Goal: Book appointment/travel/reservation

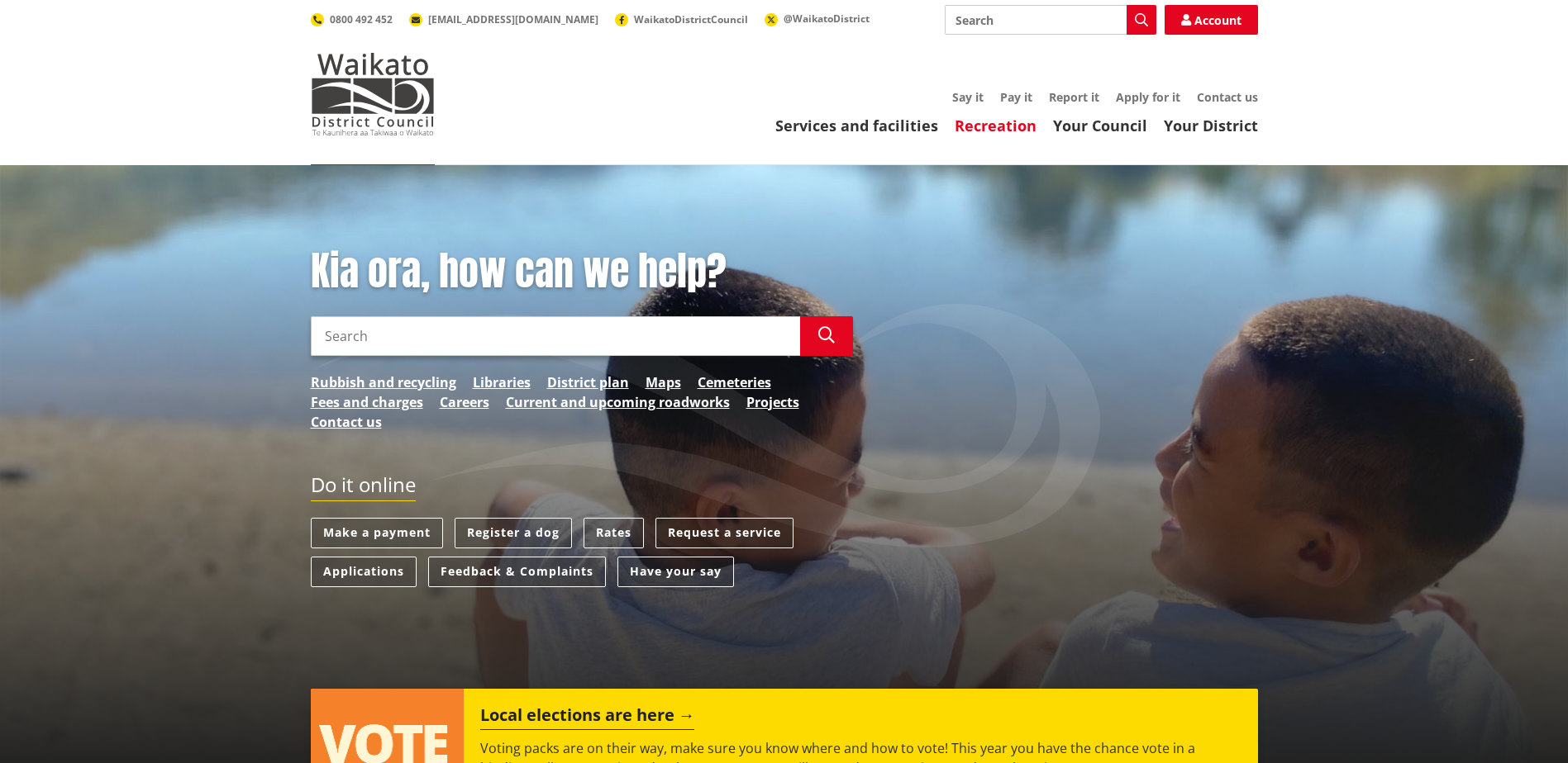
click at [1007, 127] on link "Recreation" at bounding box center [995, 125] width 81 height 20
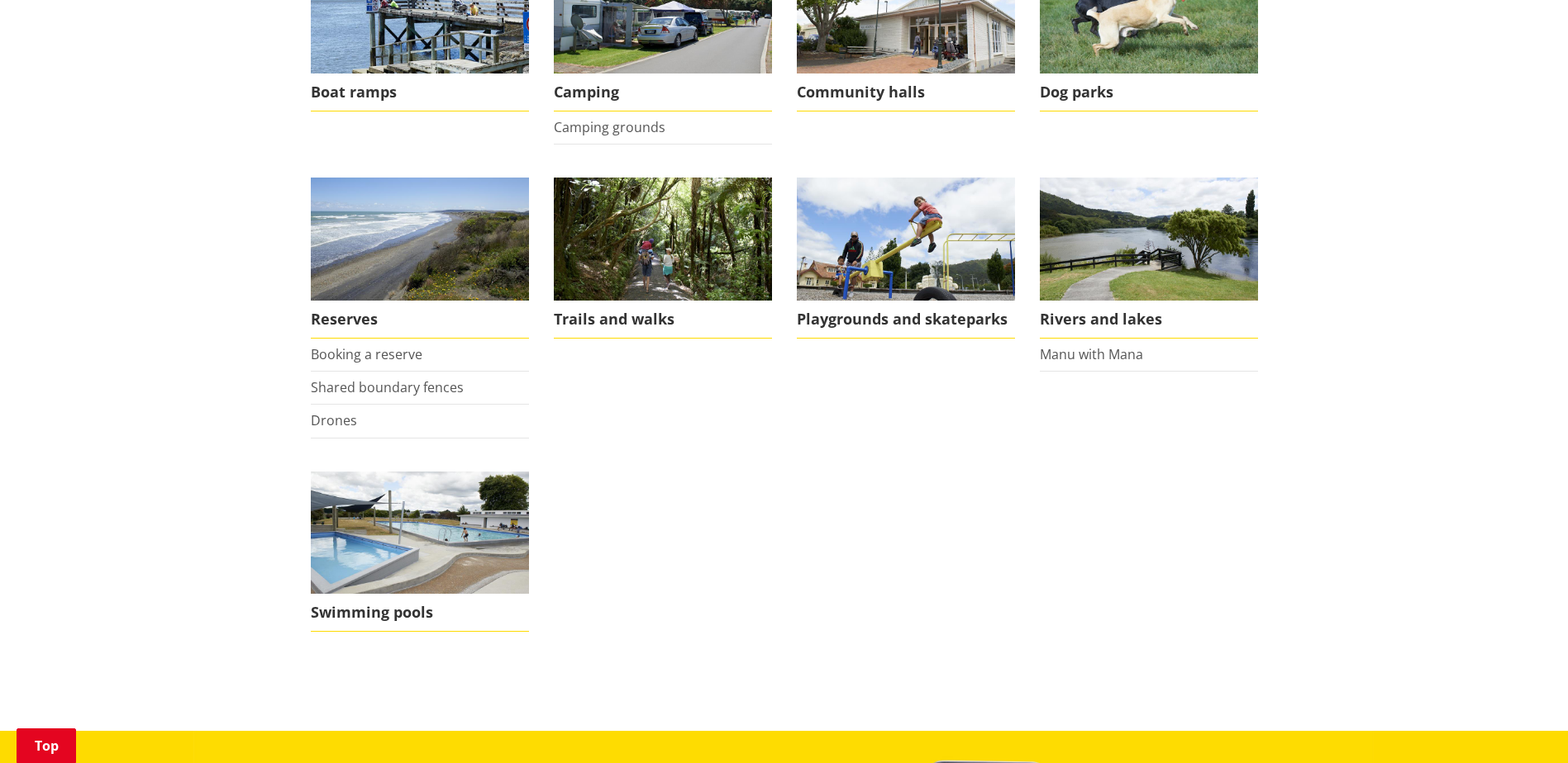
scroll to position [413, 0]
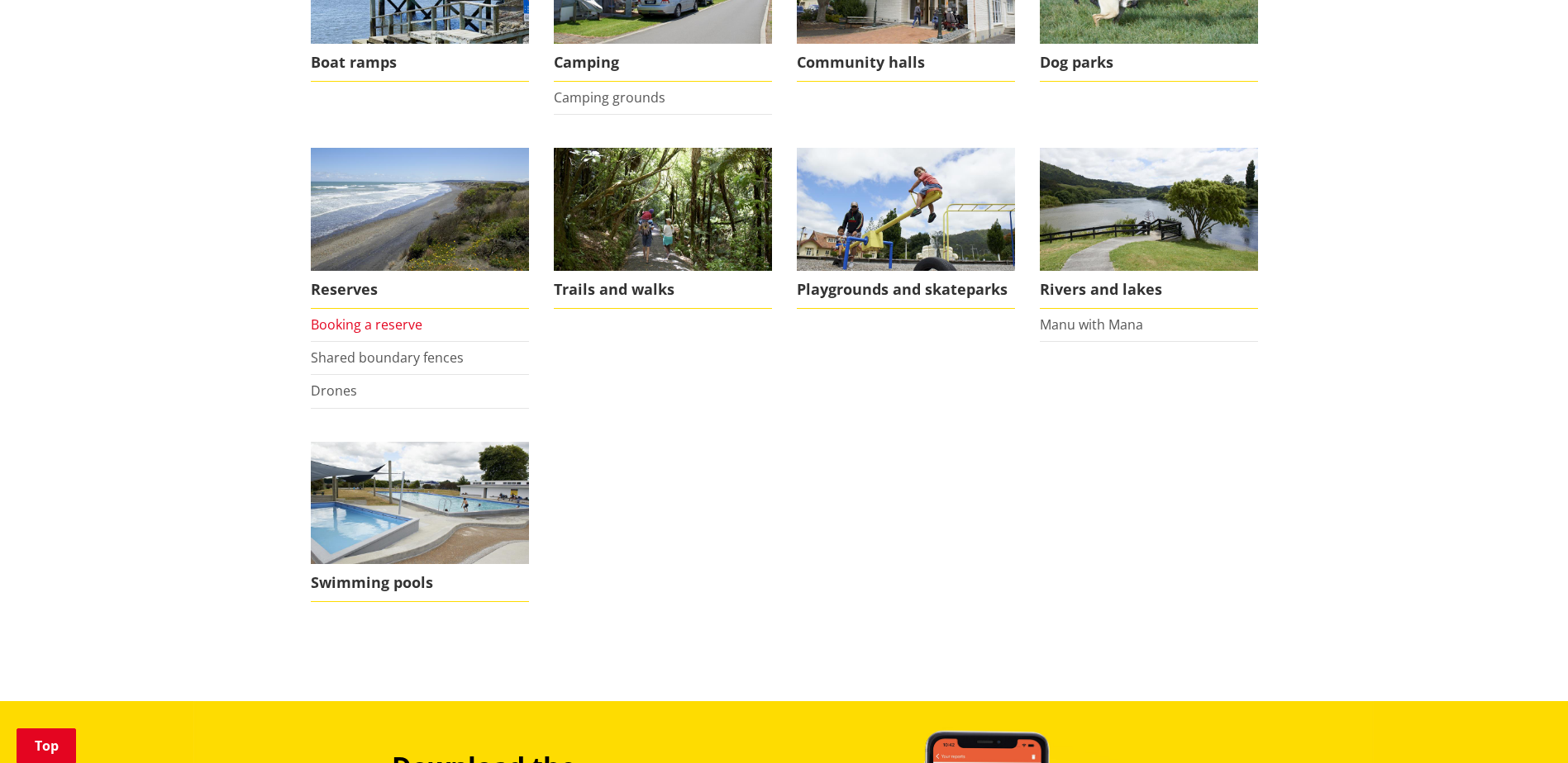
click at [355, 328] on link "Booking a reserve" at bounding box center [366, 324] width 111 height 18
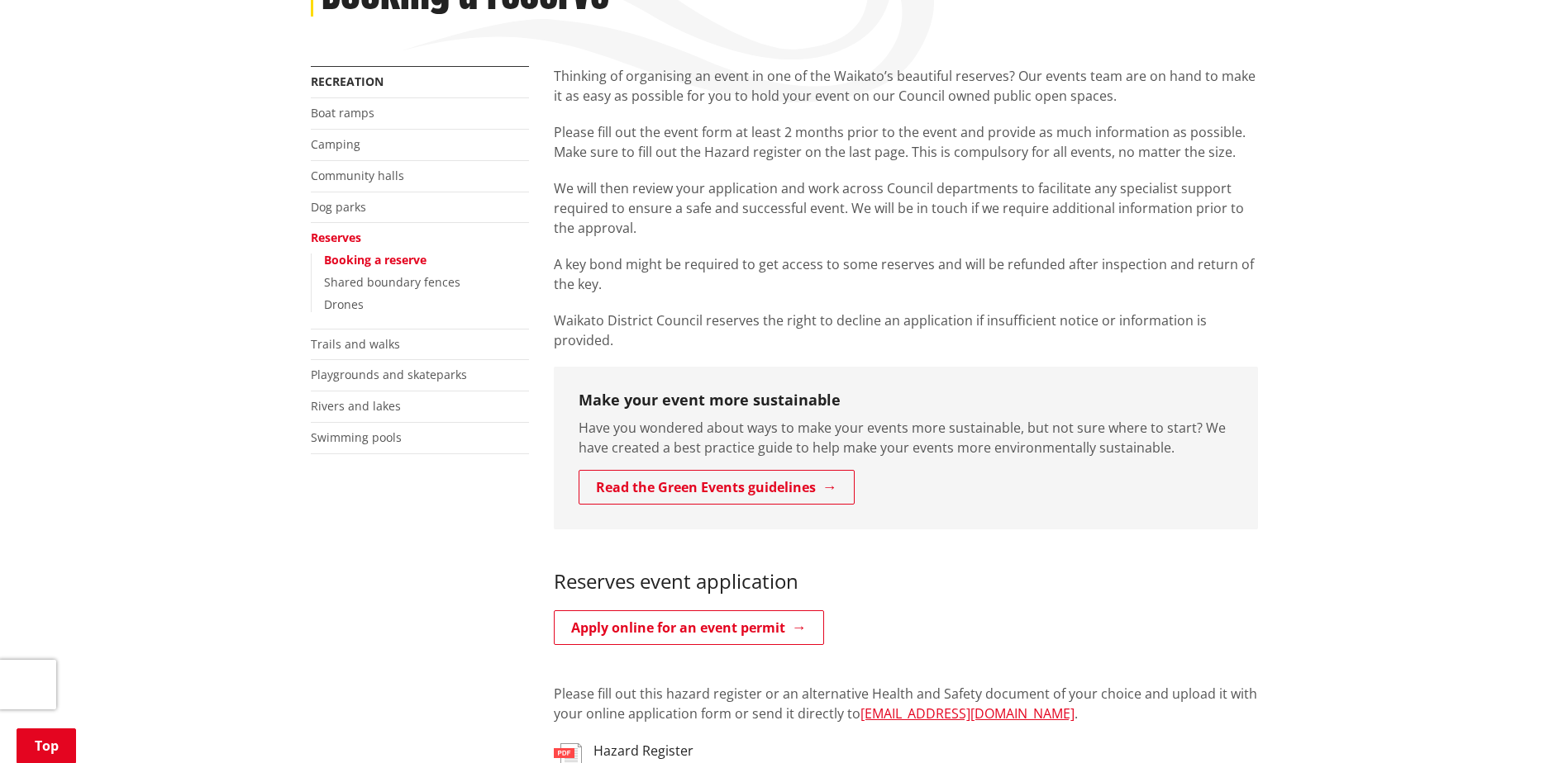
scroll to position [165, 0]
